Goal: Task Accomplishment & Management: Use online tool/utility

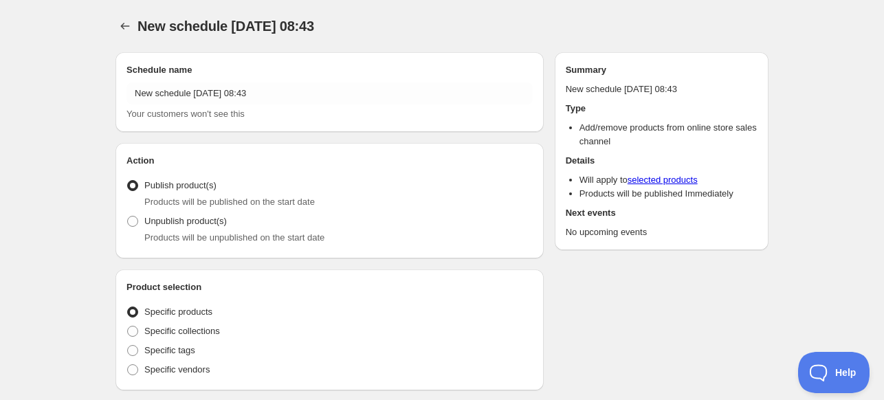
radio input "true"
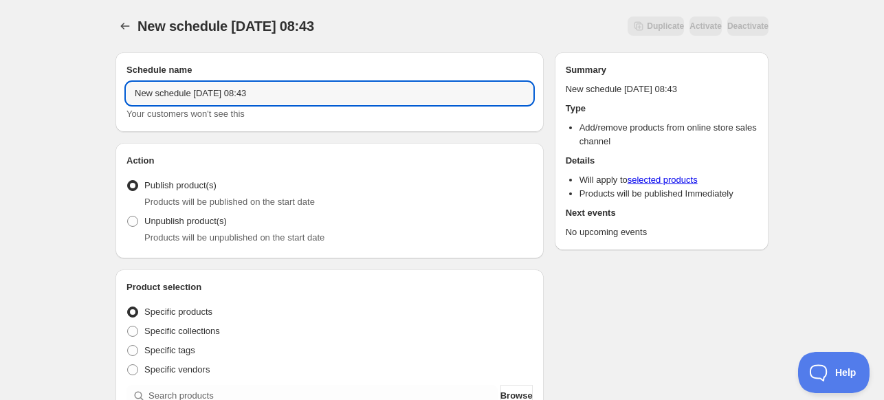
drag, startPoint x: 297, startPoint y: 95, endPoint x: -63, endPoint y: 109, distance: 360.0
click at [0, 109] on html "New schedule [DATE] 08:43. This page is ready New schedule [DATE] 08:43 Duplica…" at bounding box center [442, 200] width 884 height 400
type input "9/10 Limited Drops GFT"
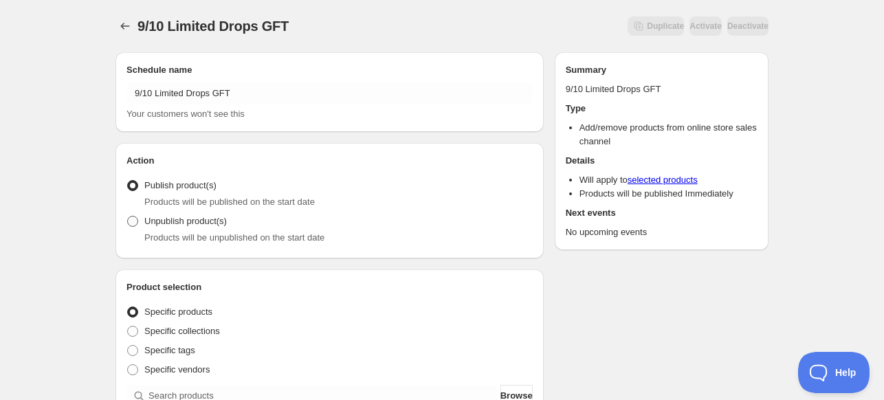
click at [197, 219] on span "Unpublish product(s)" at bounding box center [185, 221] width 83 height 10
click at [128, 217] on input "Unpublish product(s)" at bounding box center [127, 216] width 1 height 1
radio input "true"
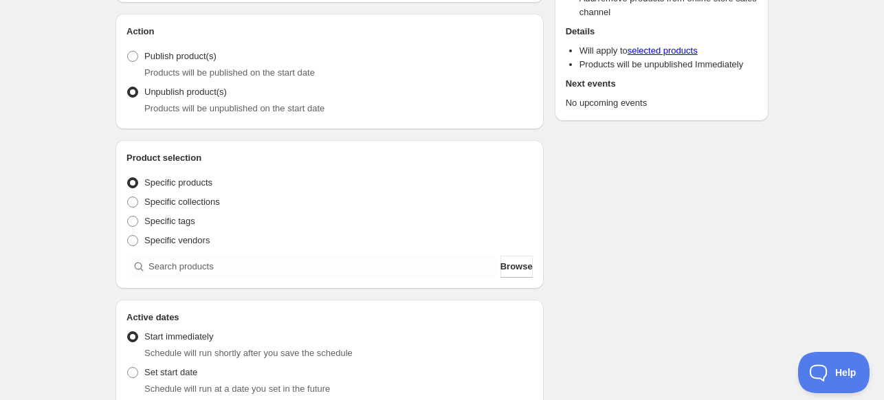
scroll to position [138, 0]
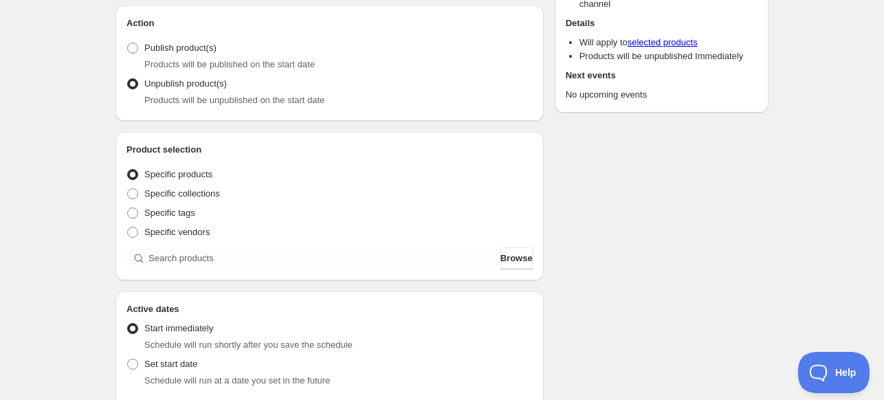
click at [587, 238] on div "Schedule name 9/10 Limited Drops GFT Your customers won't see this Action Actio…" at bounding box center [437, 314] width 664 height 820
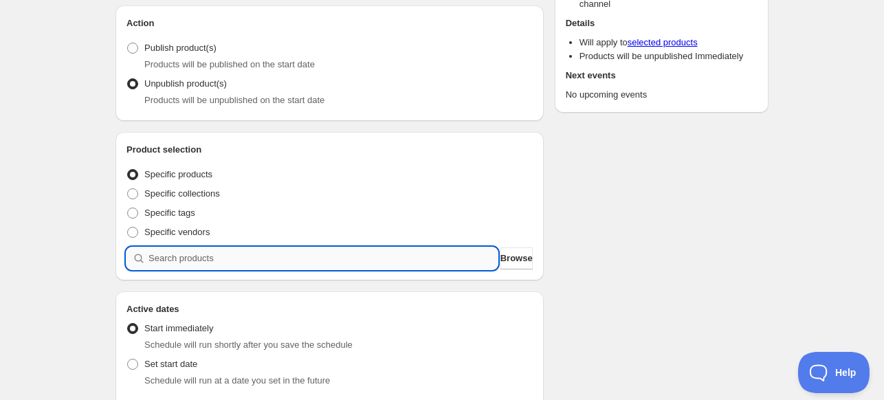
click at [220, 258] on input "search" at bounding box center [323, 259] width 349 height 22
paste input "Colors - [PERSON_NAME] Letters - [PERSON_NAME] of Ghost Glyph Studios&nbsp; Edi…"
type input "Colors - [PERSON_NAME] Letters - [PERSON_NAME] of Ghost Glyph Studios&nbsp; Edi…"
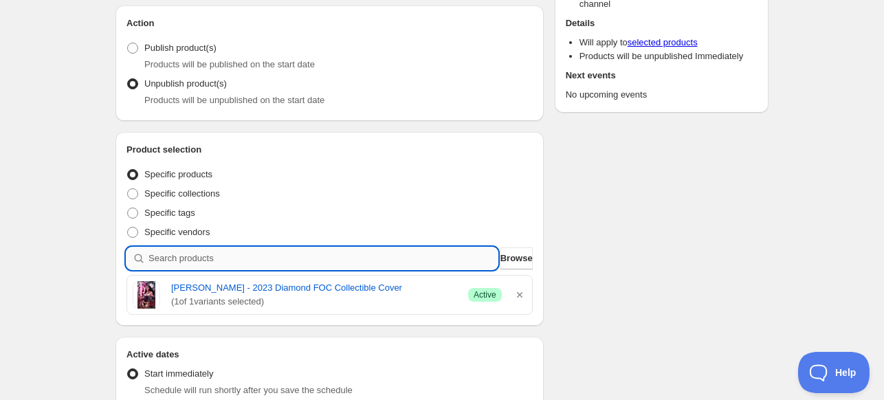
click at [281, 255] on input "search" at bounding box center [323, 259] width 349 height 22
paste input "[PERSON_NAME] - 2024 [PERSON_NAME] Fairy Tales V2 #83 Diamond FOC Collectible C…"
type input "[PERSON_NAME] - 2024 [PERSON_NAME] Fairy Tales V2 #83 Diamond FOC Collectible C…"
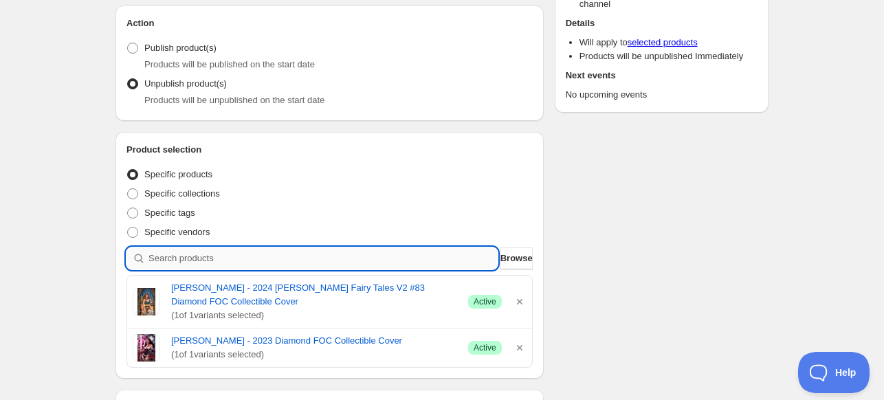
click at [214, 257] on input "search" at bounding box center [323, 259] width 349 height 22
paste input "[PERSON_NAME] - 2024 [PERSON_NAME] Fairy Tales V2 #85 Diamond FOC Collectible C…"
type input "[PERSON_NAME] - 2024 [PERSON_NAME] Fairy Tales V2 #85 Diamond FOC Collectible C…"
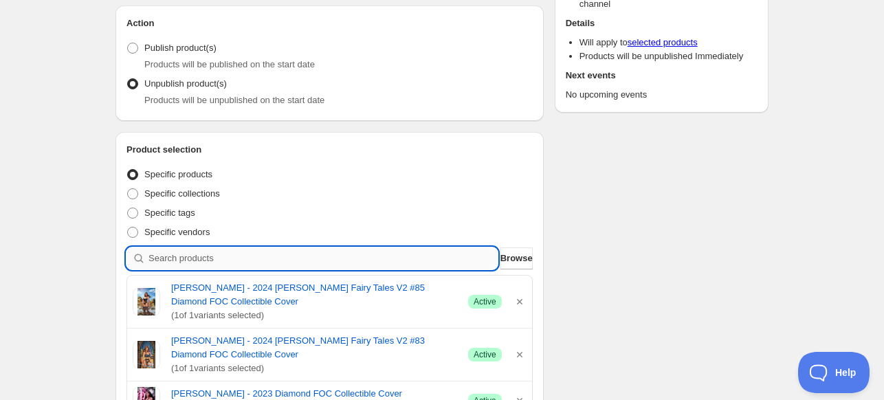
click at [215, 257] on input "search" at bounding box center [323, 259] width 349 height 22
paste input "[PERSON_NAME] - 2024 [PERSON_NAME] Fairy Tales Vol. 2 #90 Diamond FOC Collectib…"
type input "[PERSON_NAME] - 2024 [PERSON_NAME] Fairy Tales Vol. 2 #90 Diamond FOC Collectib…"
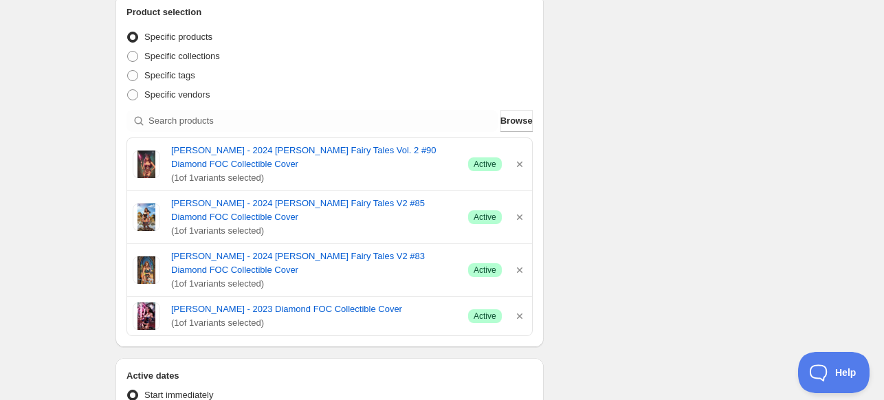
click at [605, 163] on div "Schedule name 9/10 Limited Drops GFT Your customers won't see this Action Actio…" at bounding box center [437, 278] width 664 height 1024
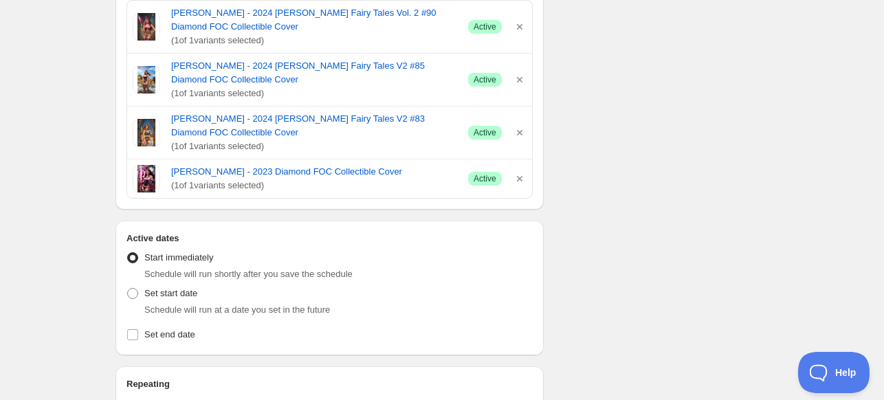
scroll to position [481, 0]
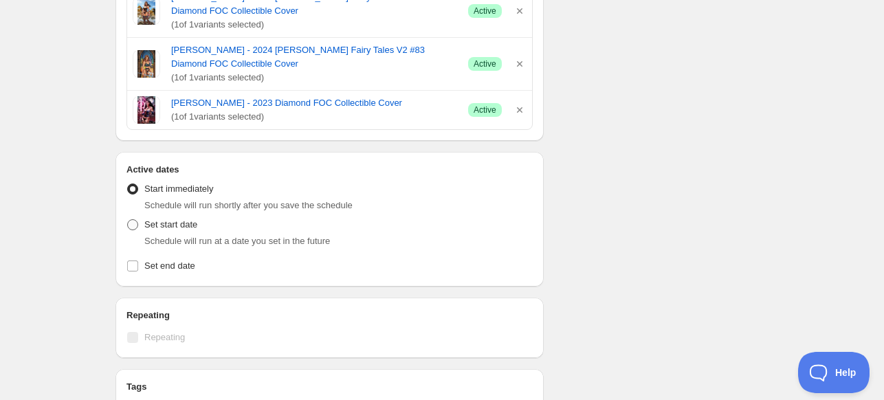
click at [165, 226] on span "Set start date" at bounding box center [170, 224] width 53 height 10
click at [128, 220] on input "Set start date" at bounding box center [127, 219] width 1 height 1
radio input "true"
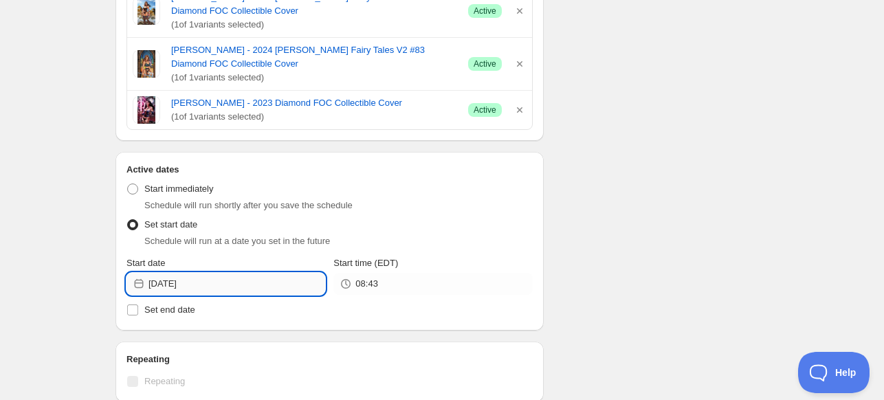
click at [217, 285] on input "[DATE]" at bounding box center [237, 284] width 177 height 22
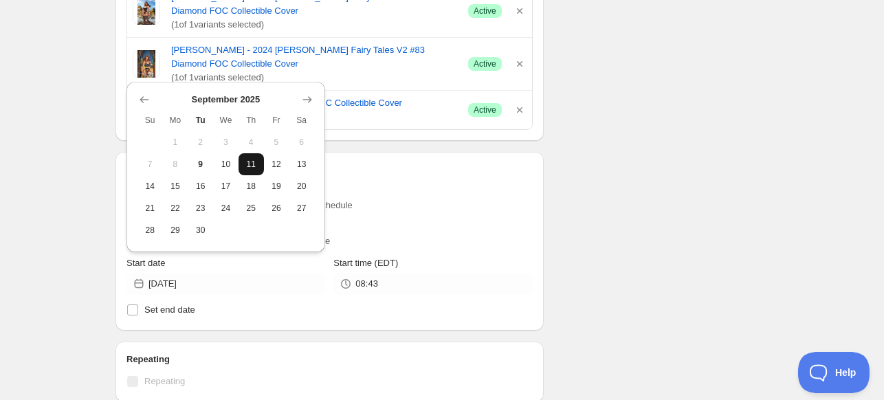
click at [250, 162] on span "11" at bounding box center [251, 164] width 14 height 11
type input "[DATE]"
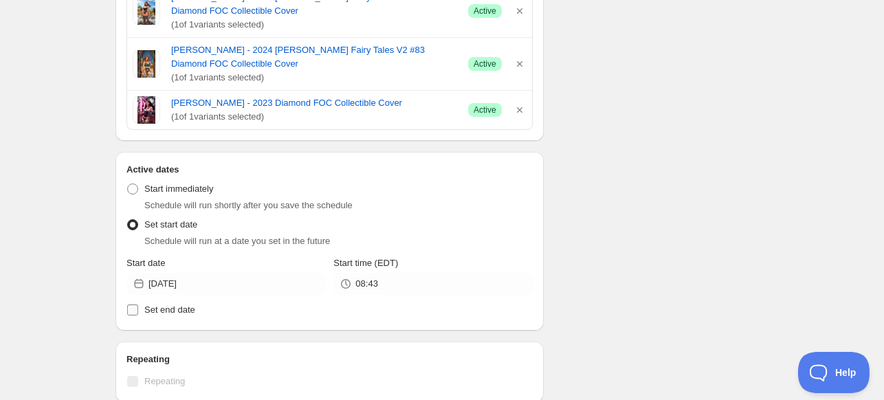
click at [407, 302] on label "Set end date" at bounding box center [330, 310] width 406 height 19
click at [138, 305] on input "Set end date" at bounding box center [132, 310] width 11 height 11
checkbox input "true"
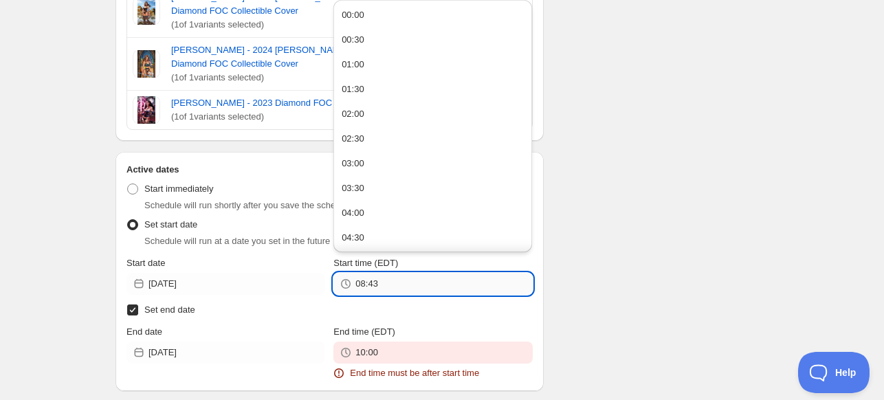
click at [396, 286] on input "08:43" at bounding box center [444, 284] width 177 height 22
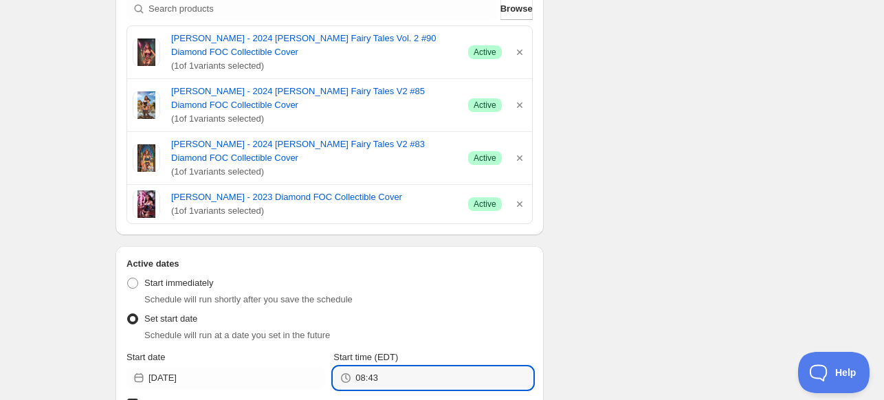
scroll to position [550, 0]
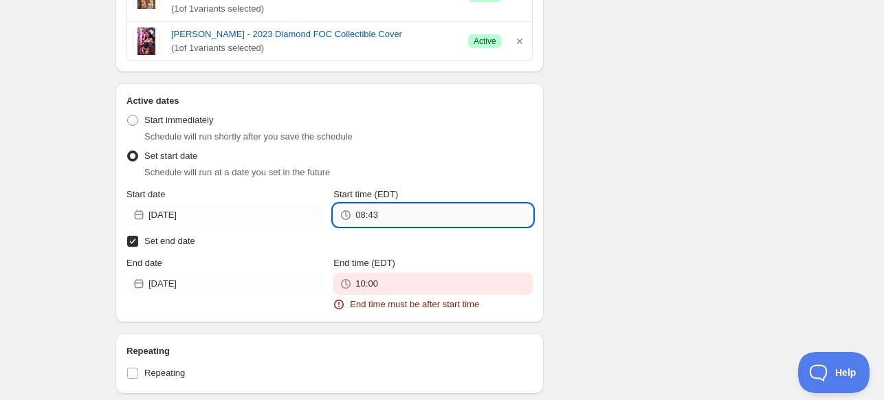
click at [423, 217] on input "08:43" at bounding box center [444, 215] width 177 height 22
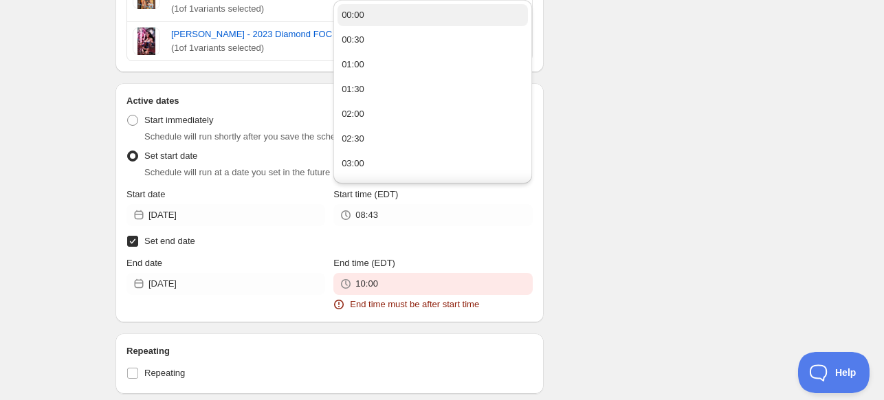
click at [402, 24] on button "00:00" at bounding box center [433, 15] width 191 height 22
type input "00:00"
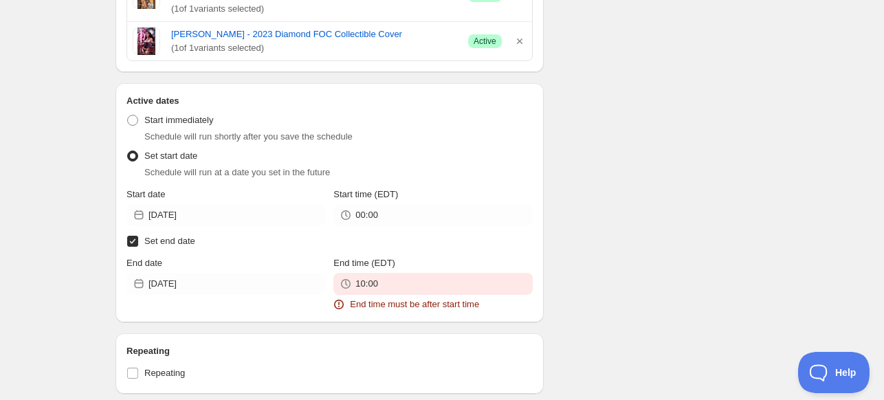
click at [606, 175] on div "Schedule name 9/10 Limited Drops GFT Your customers won't see this Action Actio…" at bounding box center [437, 55] width 664 height 1129
click at [141, 243] on label "Set end date" at bounding box center [330, 241] width 406 height 19
click at [138, 243] on input "Set end date" at bounding box center [132, 241] width 11 height 11
checkbox input "false"
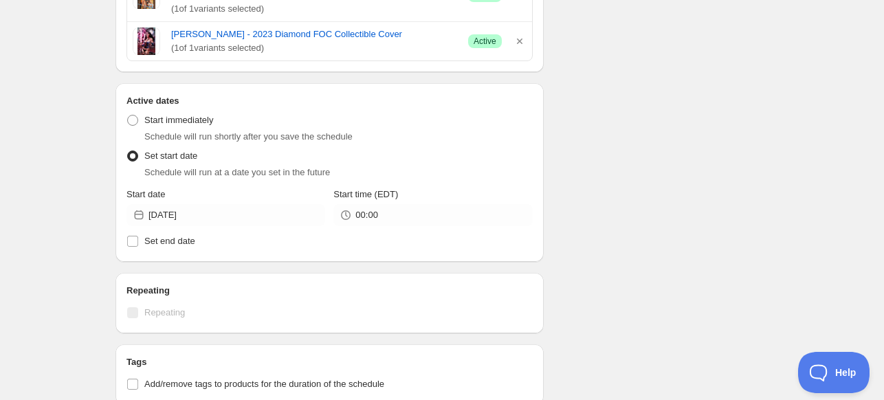
click at [622, 235] on div "Schedule name 9/10 Limited Drops GFT Your customers won't see this Action Actio…" at bounding box center [437, 25] width 664 height 1068
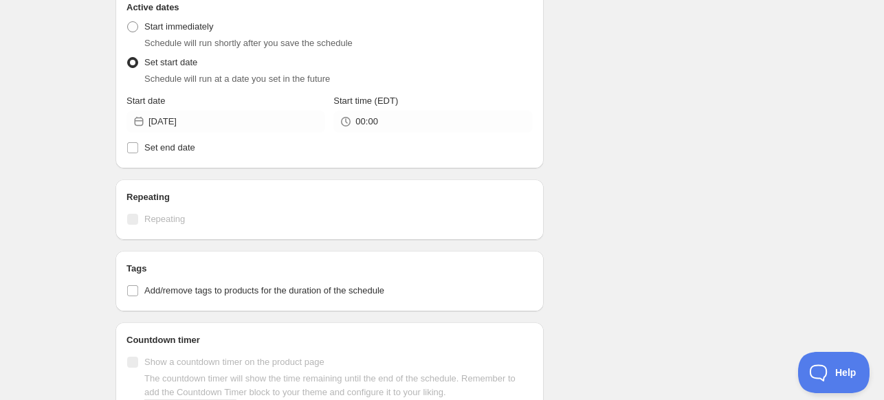
scroll to position [734, 0]
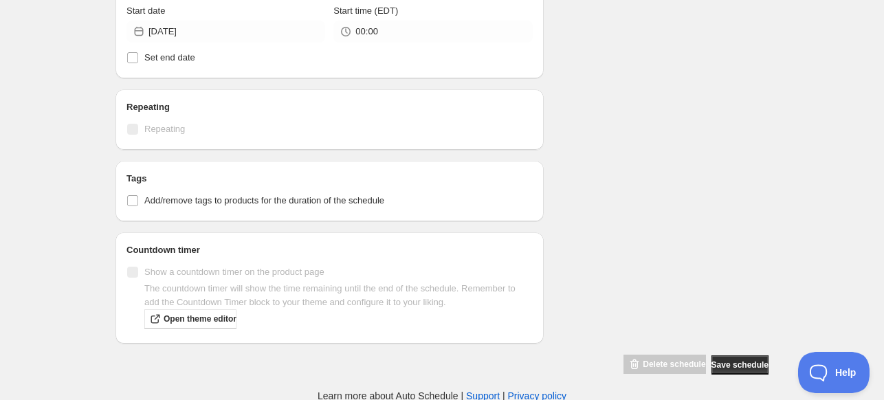
click at [735, 367] on span "Save schedule" at bounding box center [740, 365] width 57 height 11
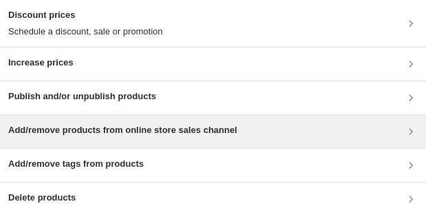
click at [122, 138] on div "Add/remove products from online store sales channel" at bounding box center [122, 131] width 229 height 17
